Goal: Task Accomplishment & Management: Manage account settings

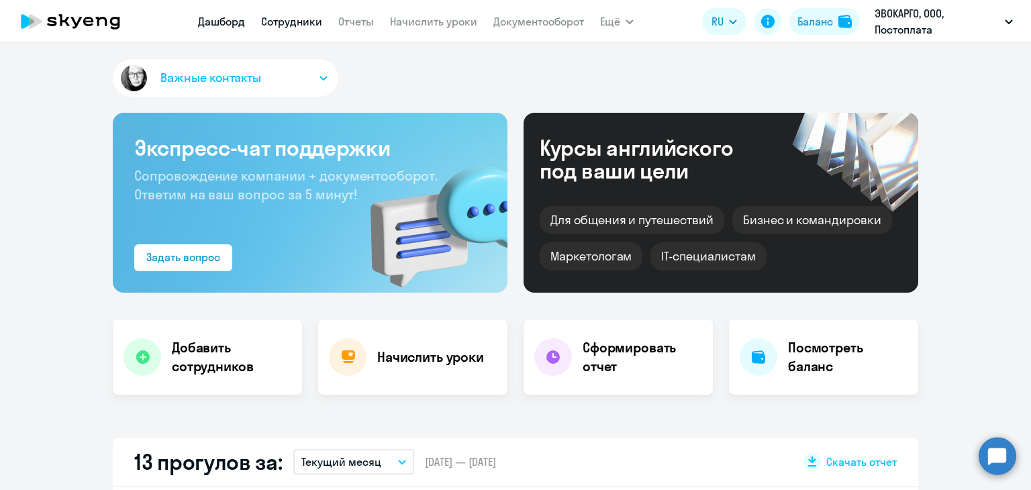
click at [284, 19] on link "Сотрудники" at bounding box center [291, 21] width 61 height 13
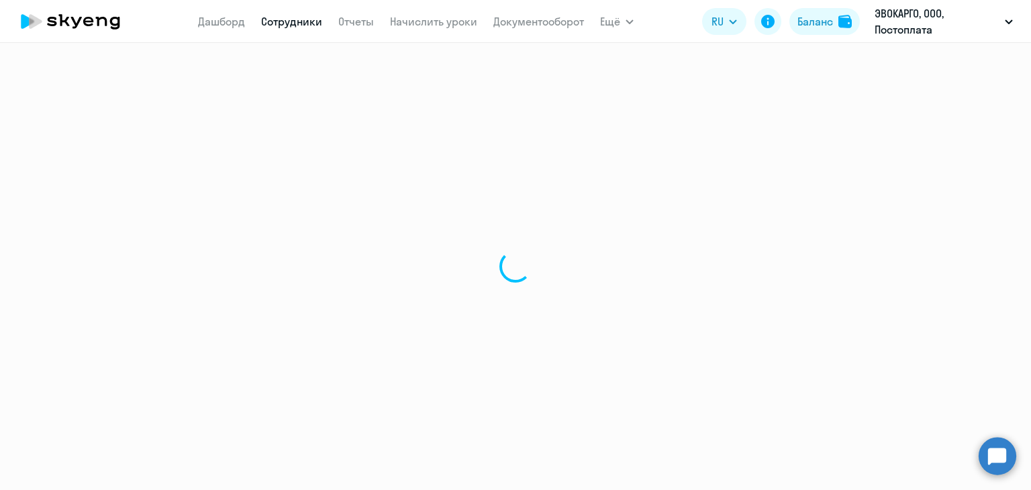
select select "30"
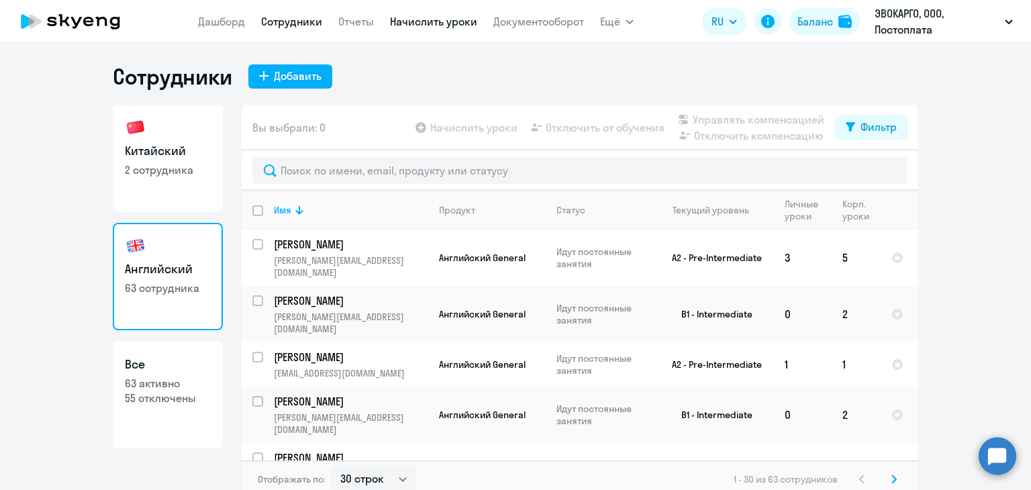
click at [425, 26] on link "Начислить уроки" at bounding box center [433, 21] width 87 height 13
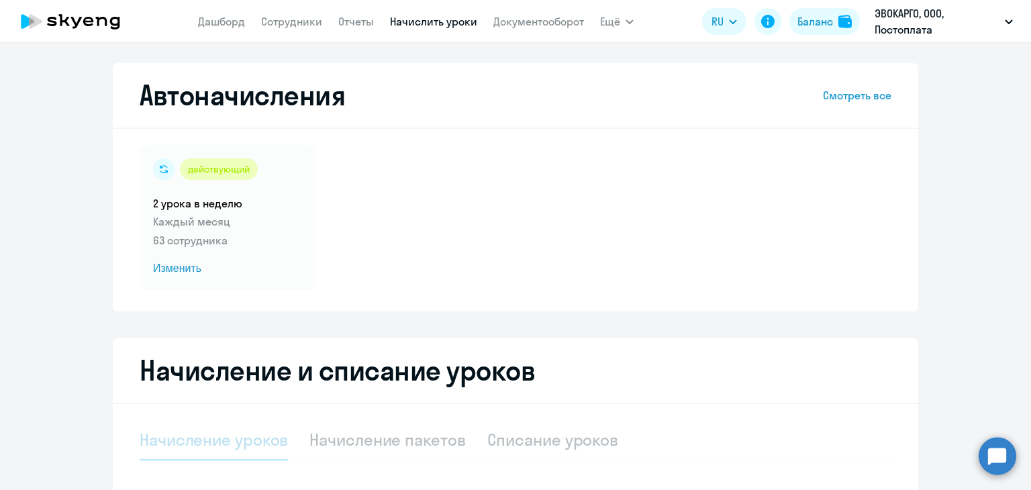
select select "10"
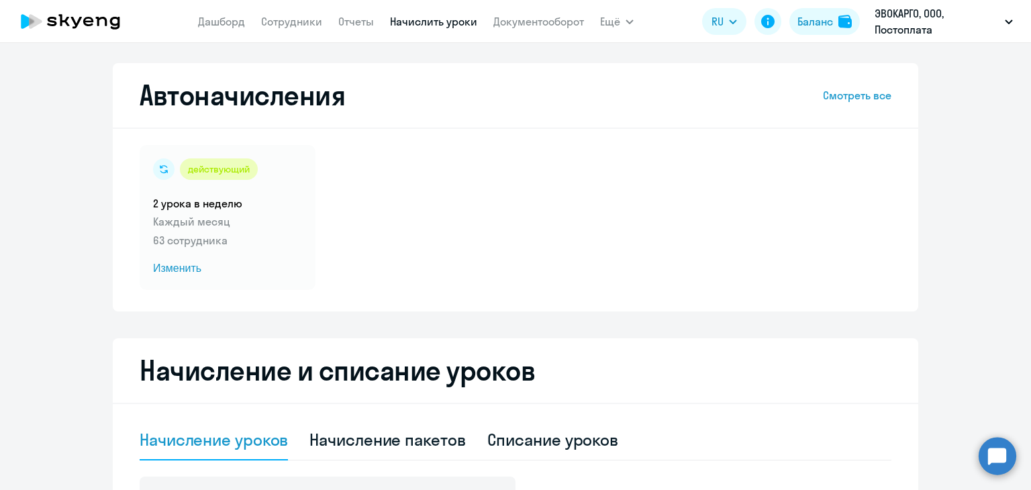
click at [857, 94] on link "Смотреть все" at bounding box center [857, 95] width 68 height 16
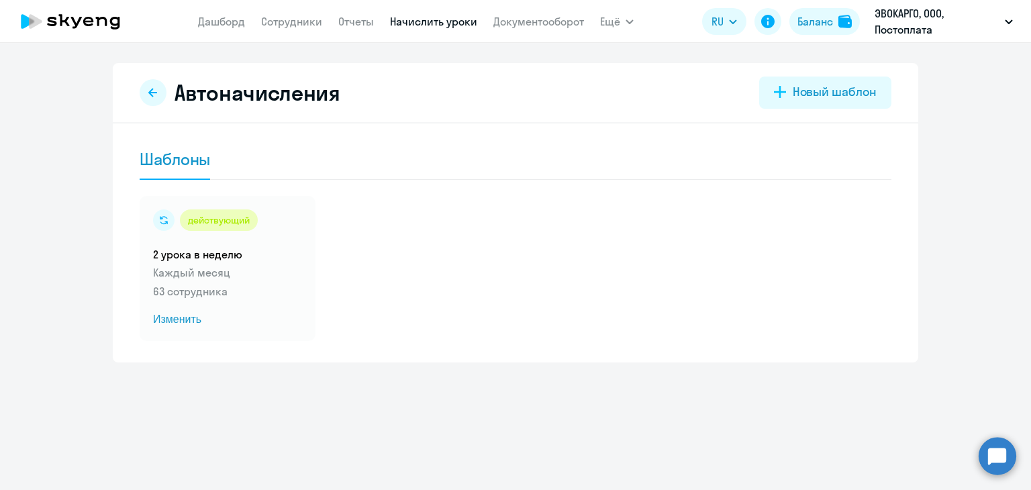
click at [180, 164] on div "Шаблоны" at bounding box center [175, 158] width 70 height 21
click at [806, 88] on div "Новый шаблон" at bounding box center [835, 91] width 84 height 17
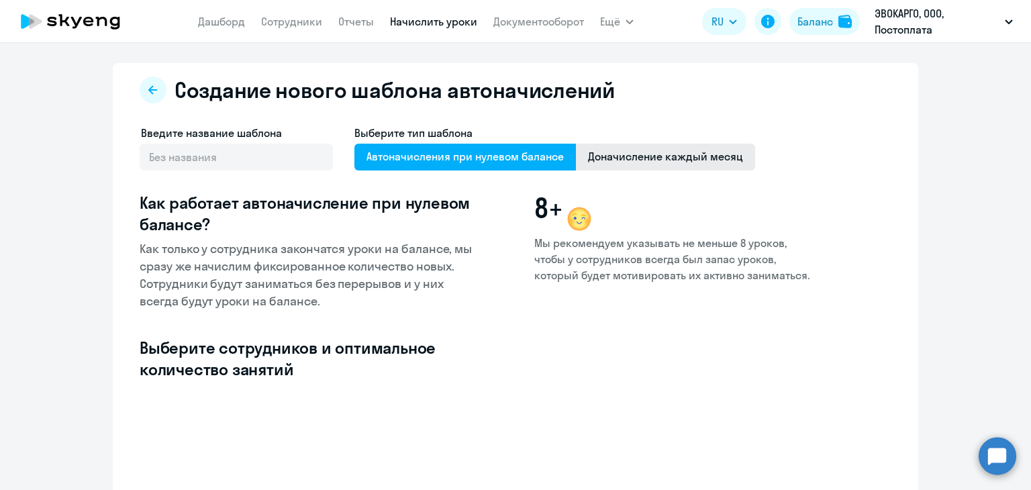
select select "10"
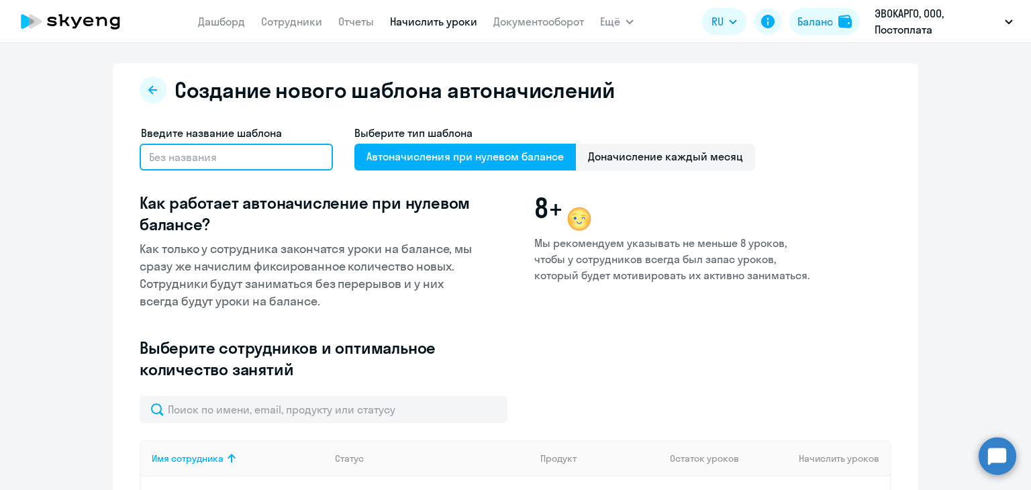
click at [221, 167] on input "text" at bounding box center [236, 157] width 193 height 27
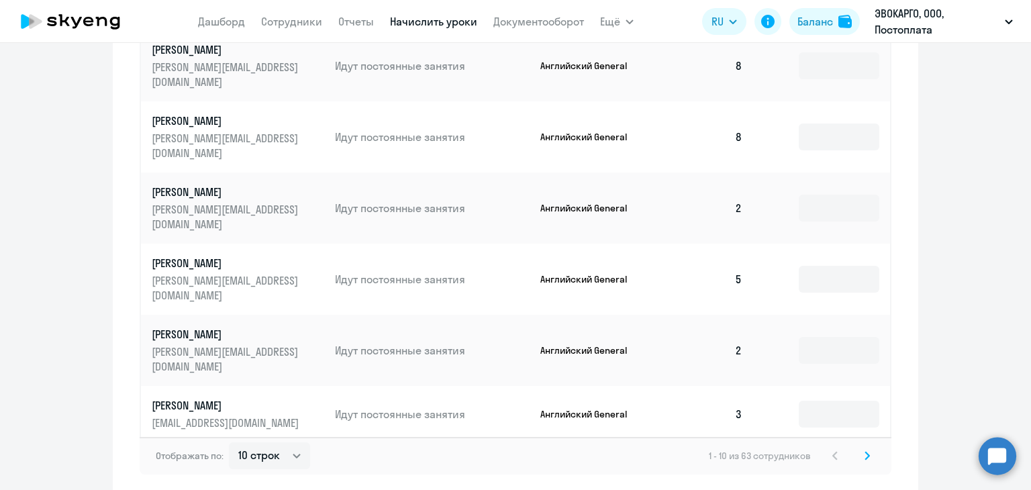
scroll to position [663, 0]
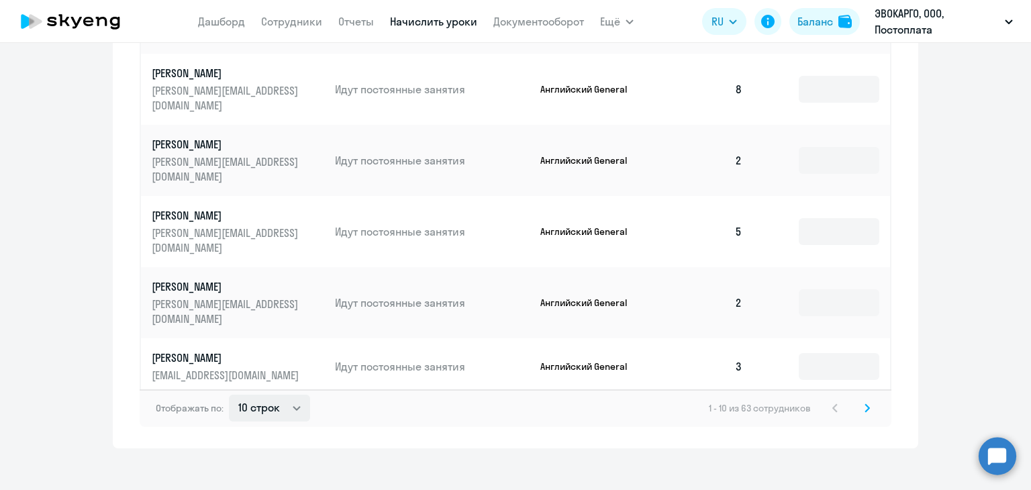
type input "Китайский"
click at [265, 399] on select "10 строк 30 строк 50 строк" at bounding box center [269, 408] width 81 height 27
click at [287, 395] on select "10 строк 30 строк 50 строк" at bounding box center [269, 408] width 81 height 27
select select "50"
click at [229, 395] on select "10 строк 30 строк 50 строк" at bounding box center [269, 408] width 81 height 27
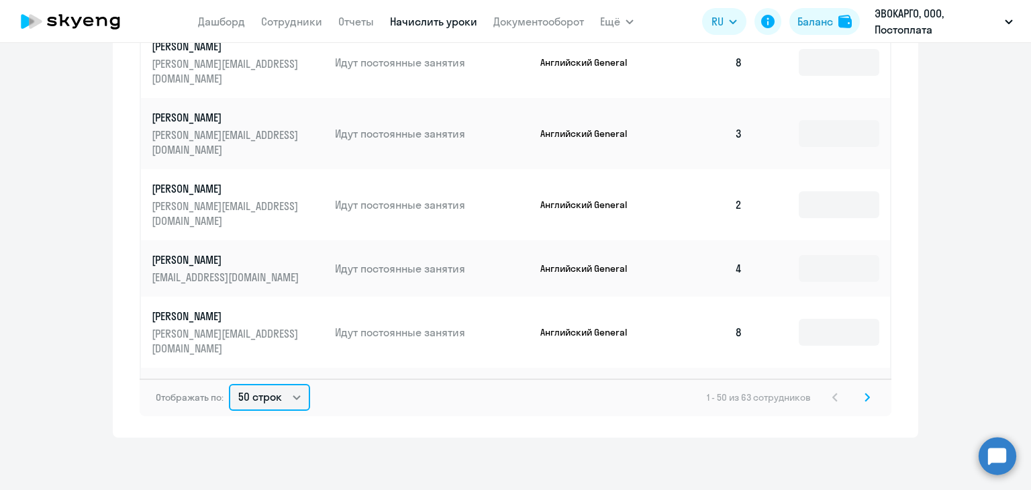
scroll to position [675, 0]
click at [865, 393] on icon at bounding box center [867, 395] width 5 height 9
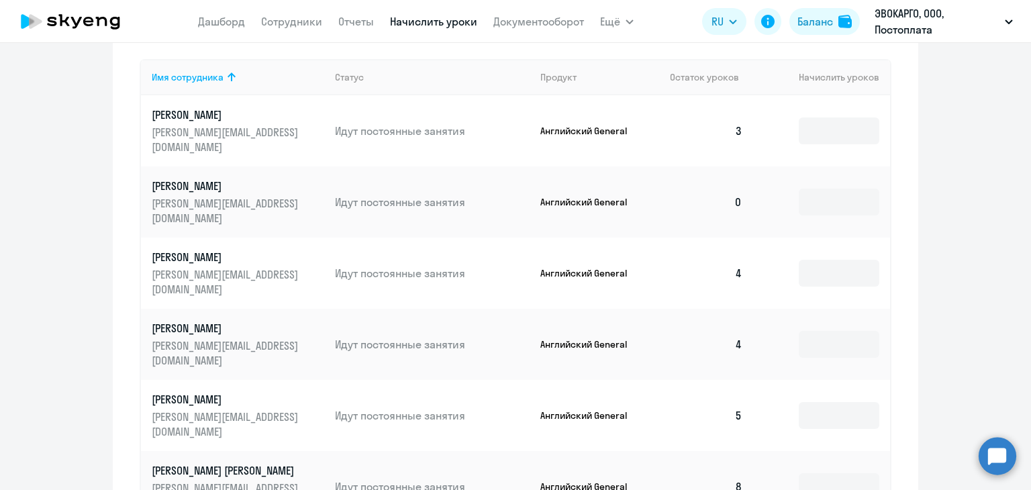
scroll to position [205, 0]
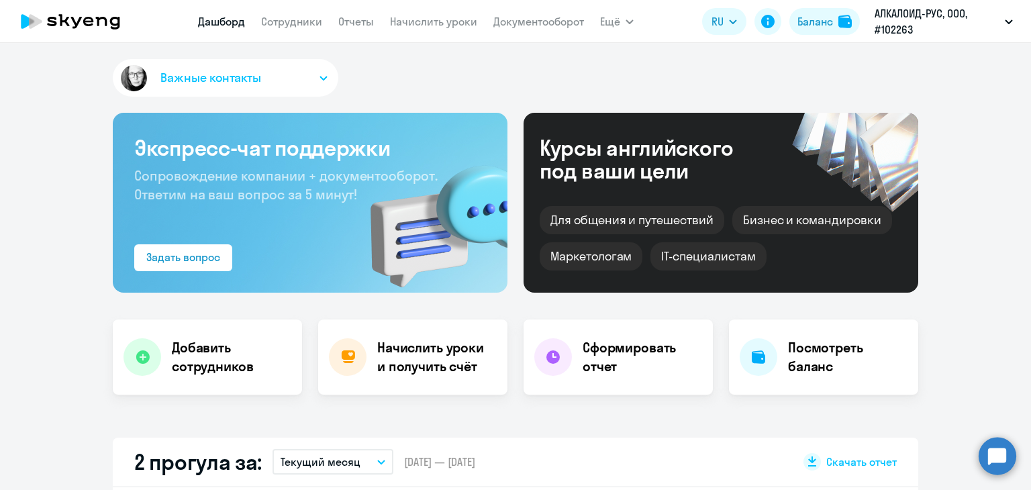
select select "30"
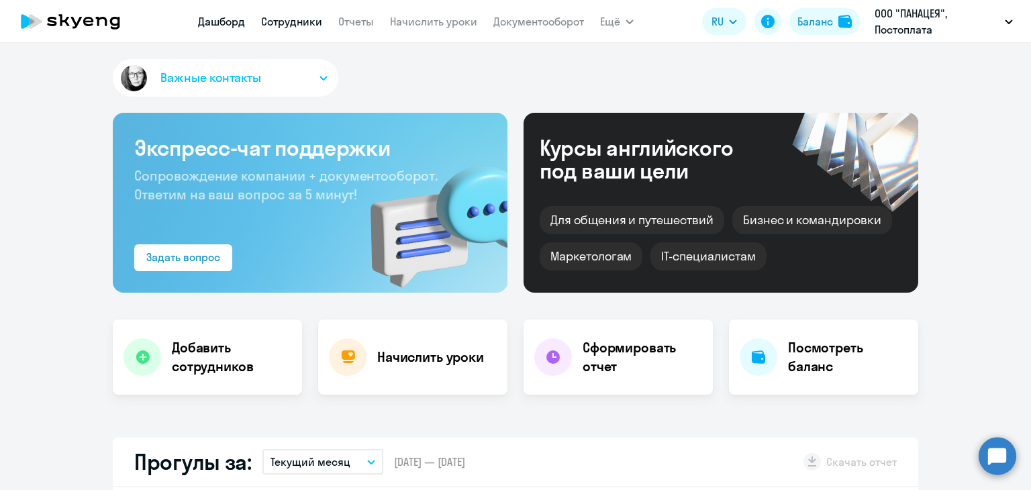
click at [298, 24] on link "Сотрудники" at bounding box center [291, 21] width 61 height 13
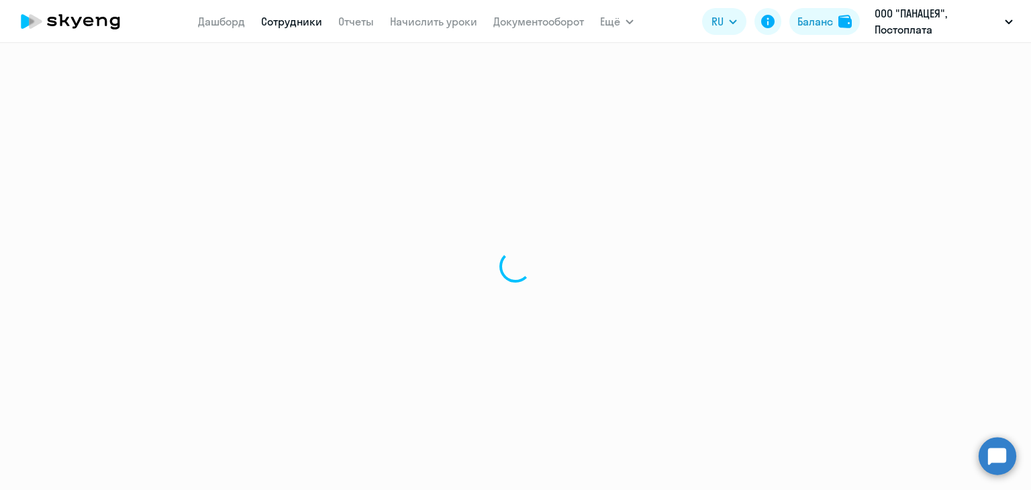
select select "30"
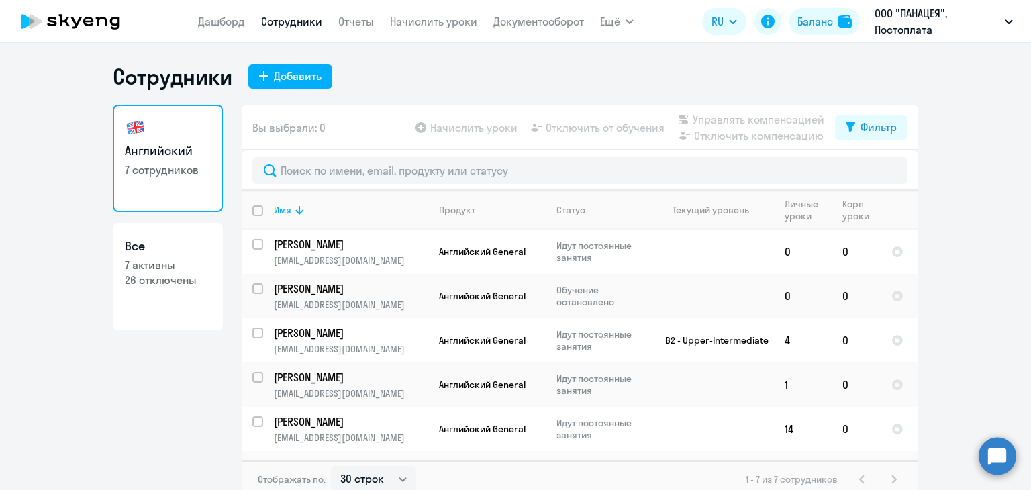
click at [255, 211] on input "deselect all" at bounding box center [265, 218] width 27 height 27
checkbox input "true"
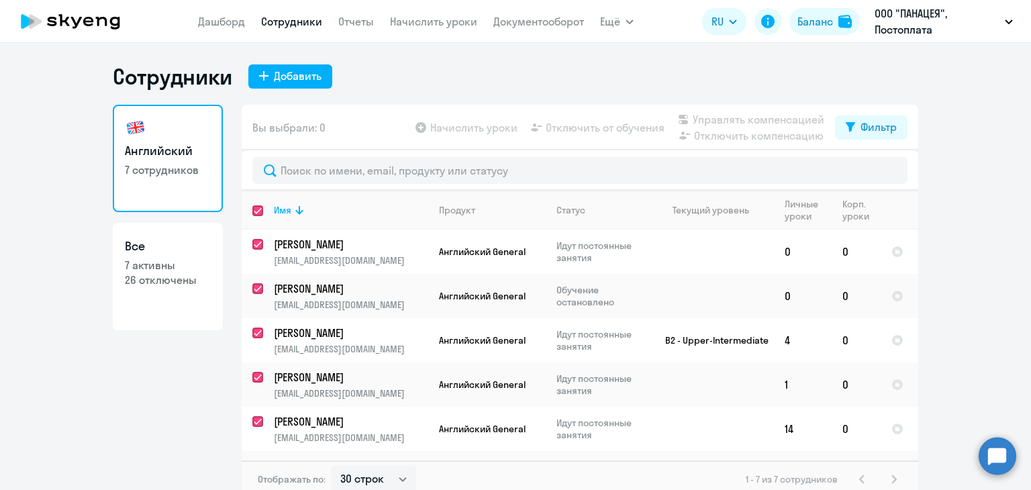
checkbox input "true"
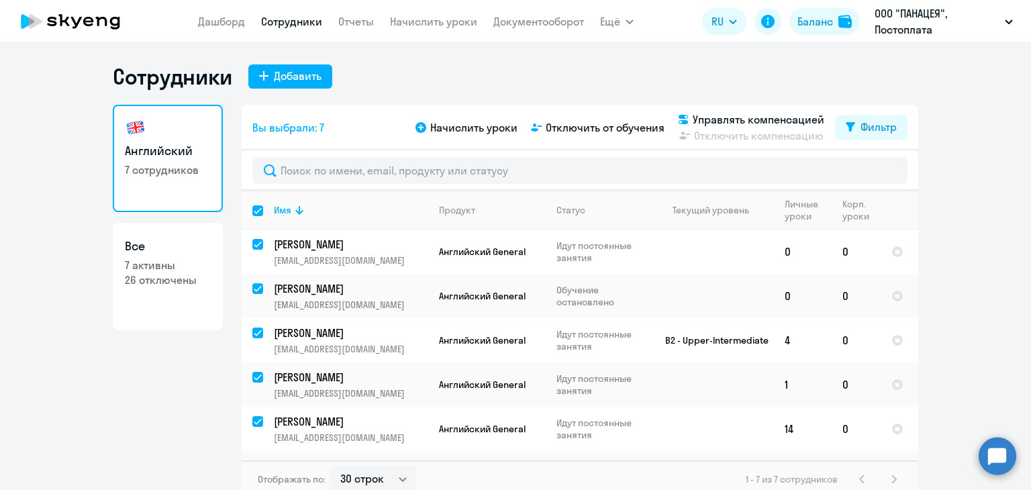
click at [254, 213] on input "select all" at bounding box center [265, 218] width 27 height 27
checkbox input "false"
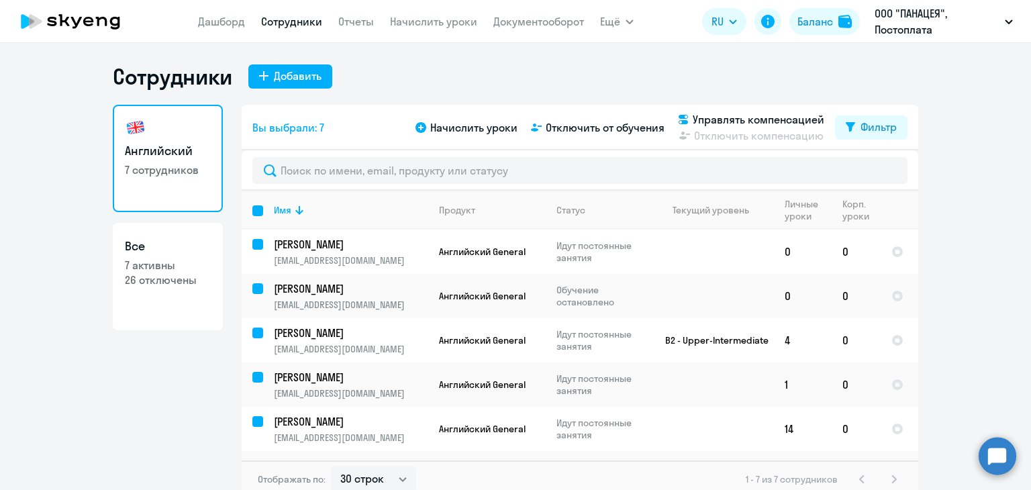
checkbox input "false"
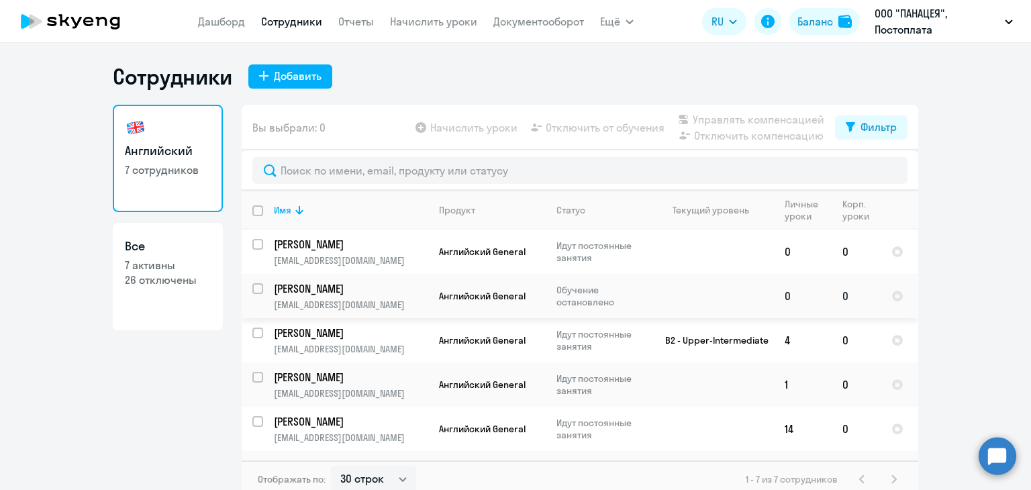
click at [254, 288] on input "select row 22424605" at bounding box center [265, 296] width 27 height 27
checkbox input "true"
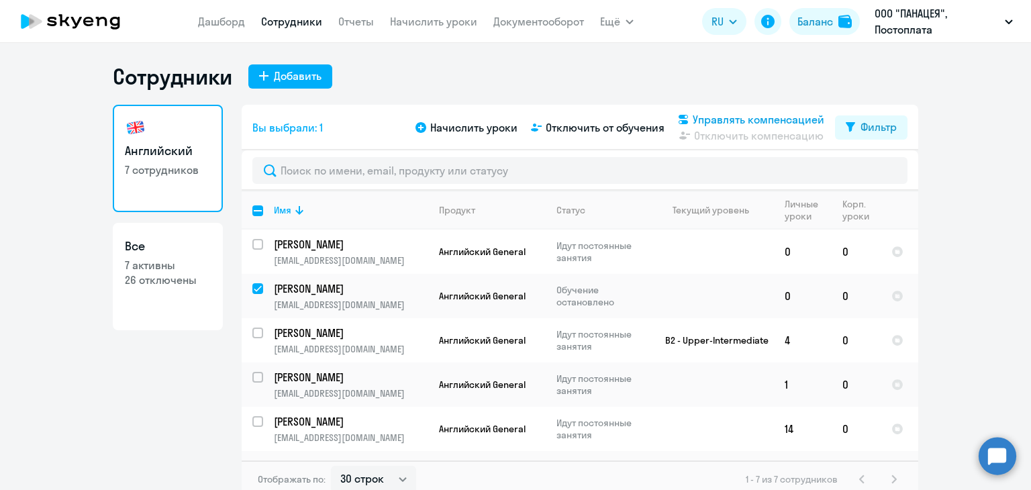
click at [721, 120] on span "Управлять компенсацией" at bounding box center [759, 119] width 132 height 16
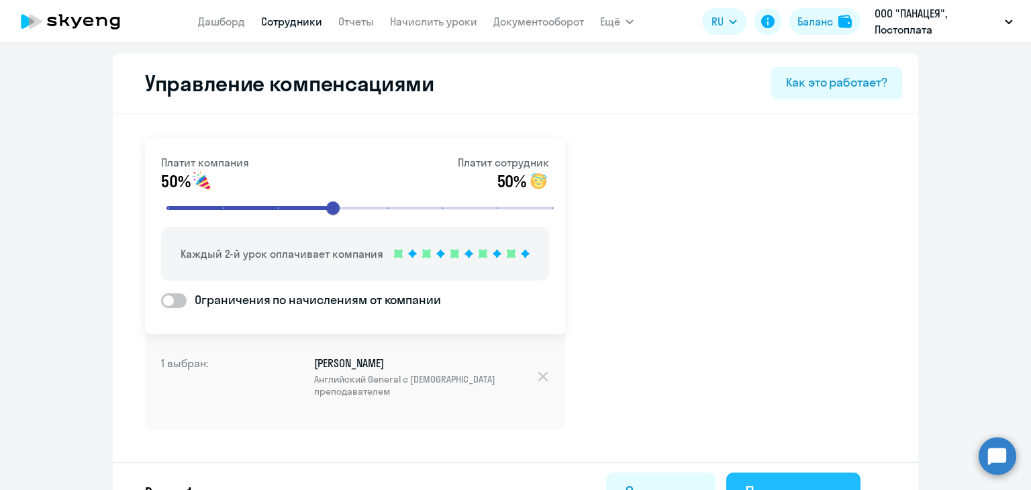
click at [786, 477] on button "Подтвердить" at bounding box center [793, 493] width 134 height 40
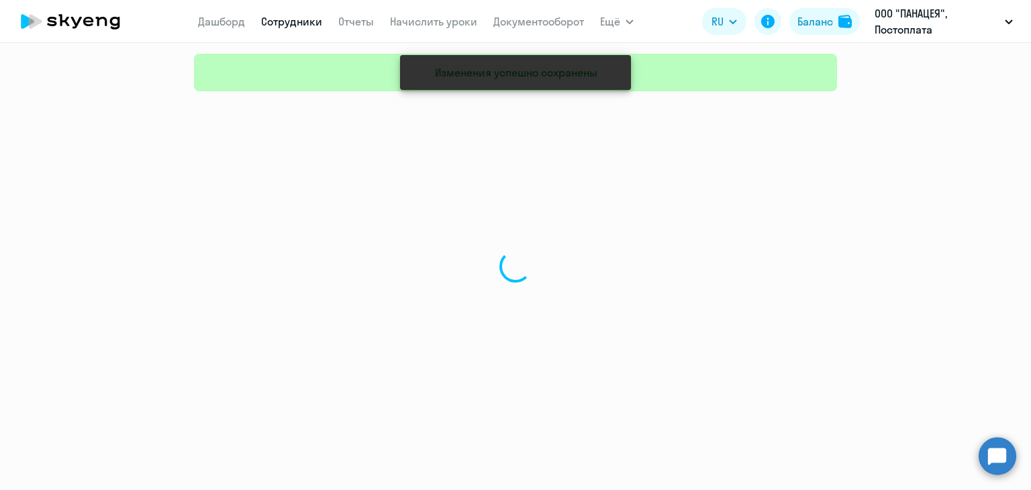
select select "30"
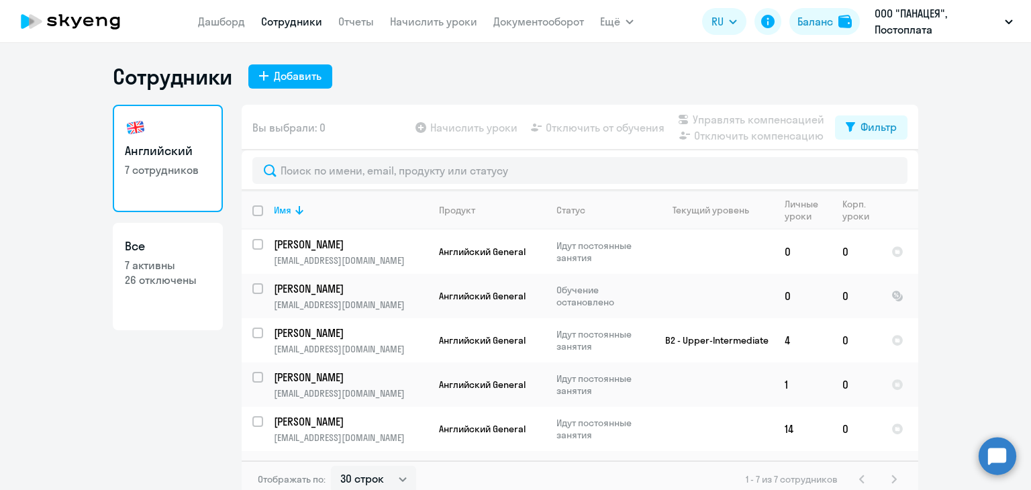
click at [41, 320] on ng-component "Сотрудники Добавить Английский 7 сотрудников Все 7 активны 26 отключены Вы выбр…" at bounding box center [515, 280] width 1031 height 435
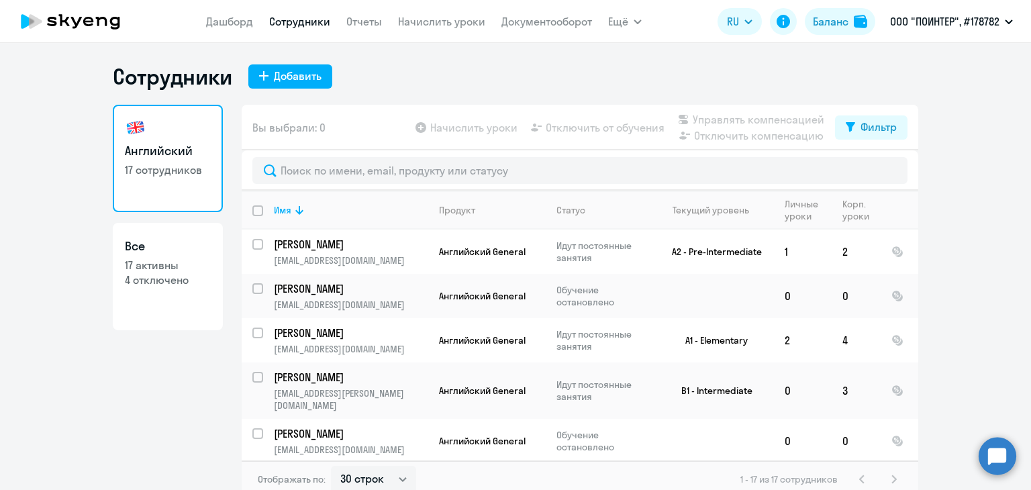
select select "30"
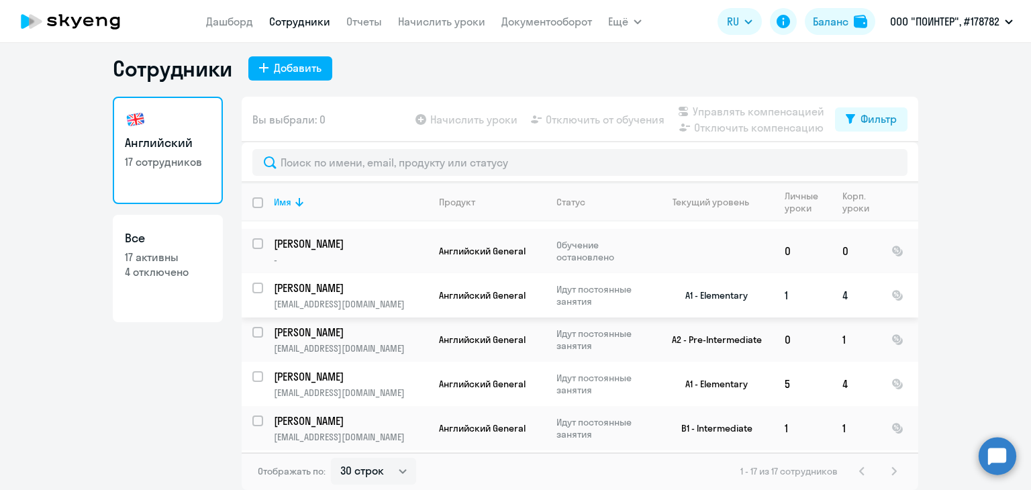
scroll to position [460, 0]
